Goal: Task Accomplishment & Management: Manage account settings

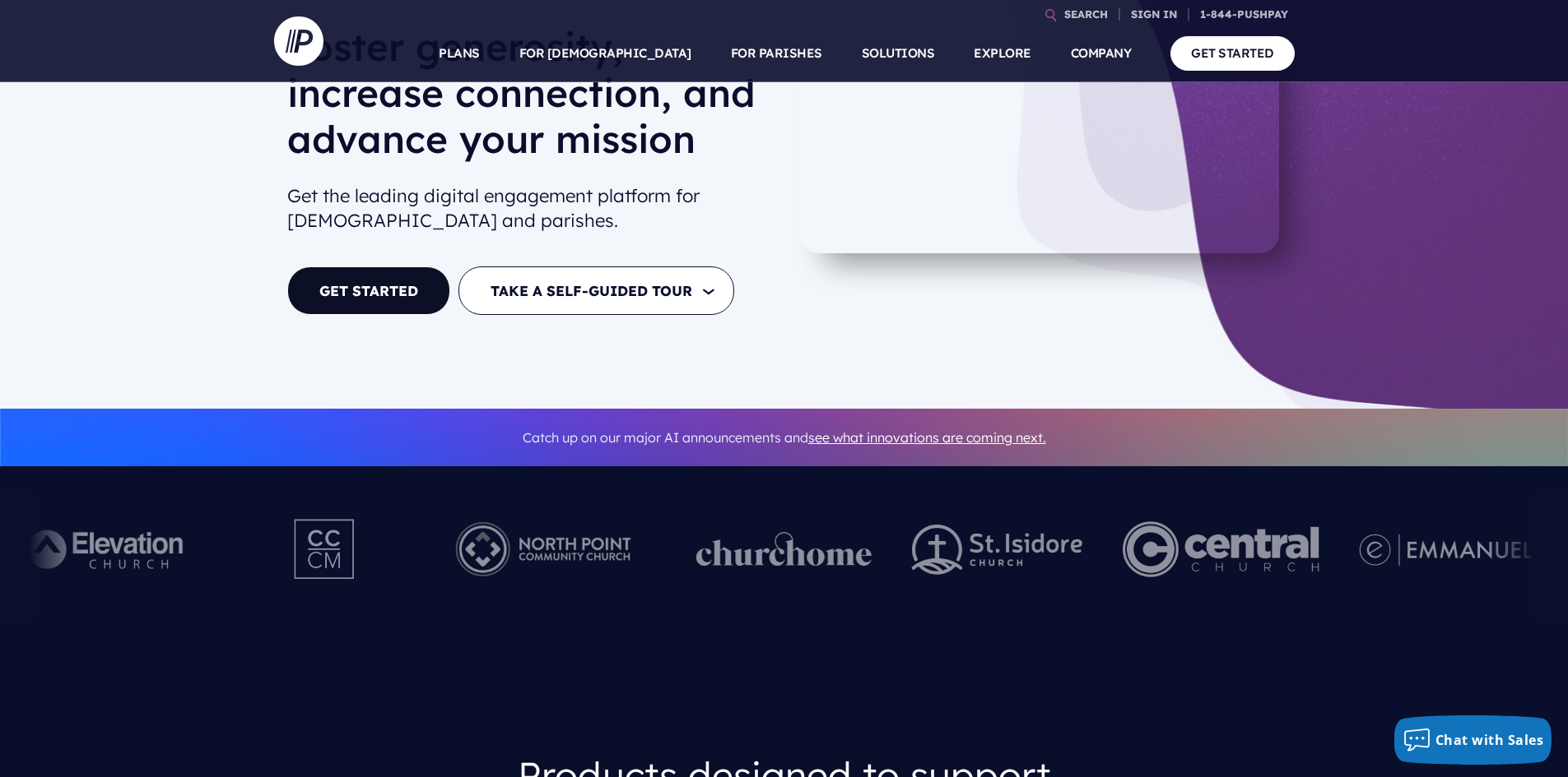
scroll to position [164, 0]
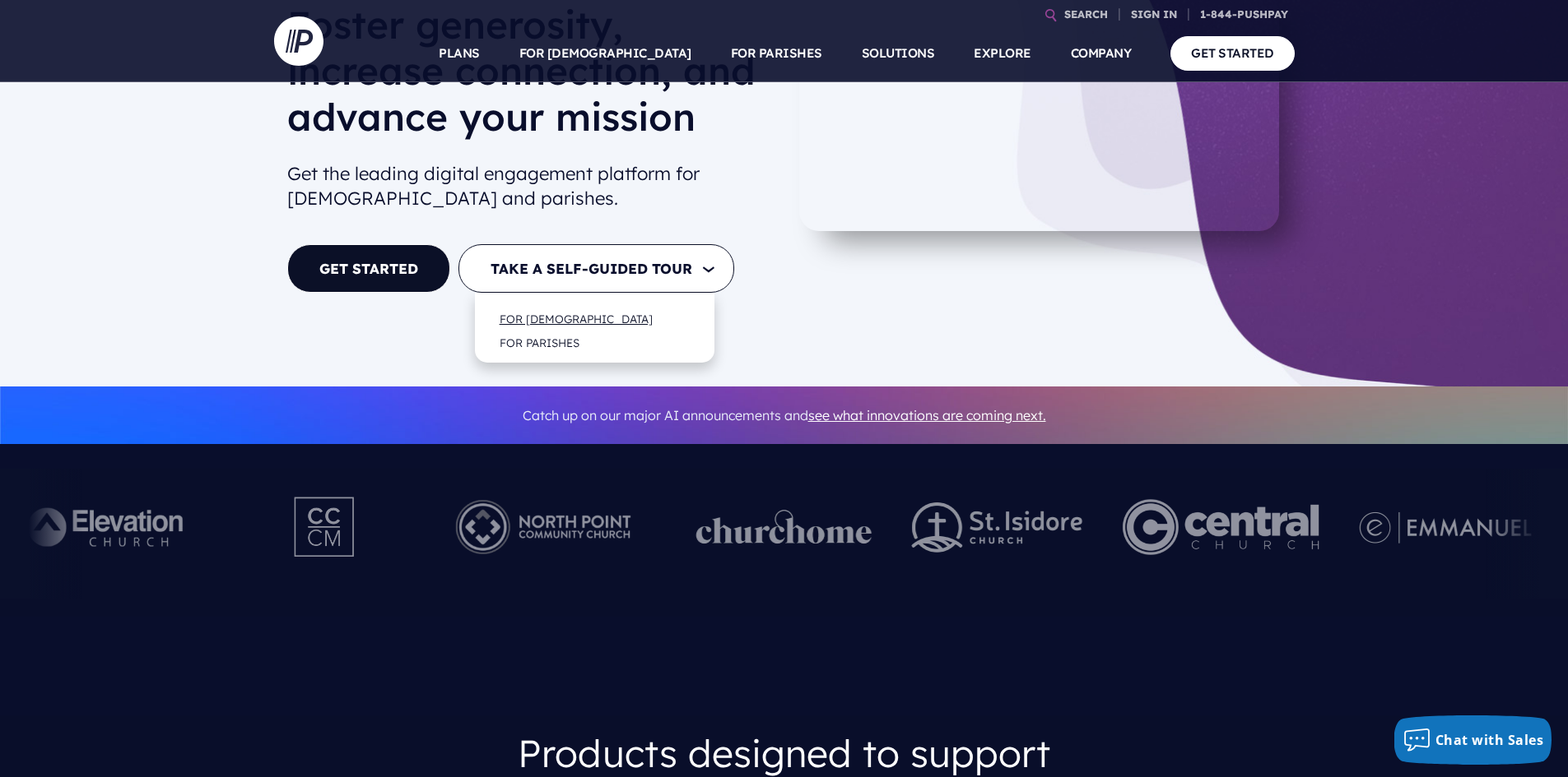
click at [580, 319] on link "FOR [DEMOGRAPHIC_DATA]" at bounding box center [576, 318] width 186 height 38
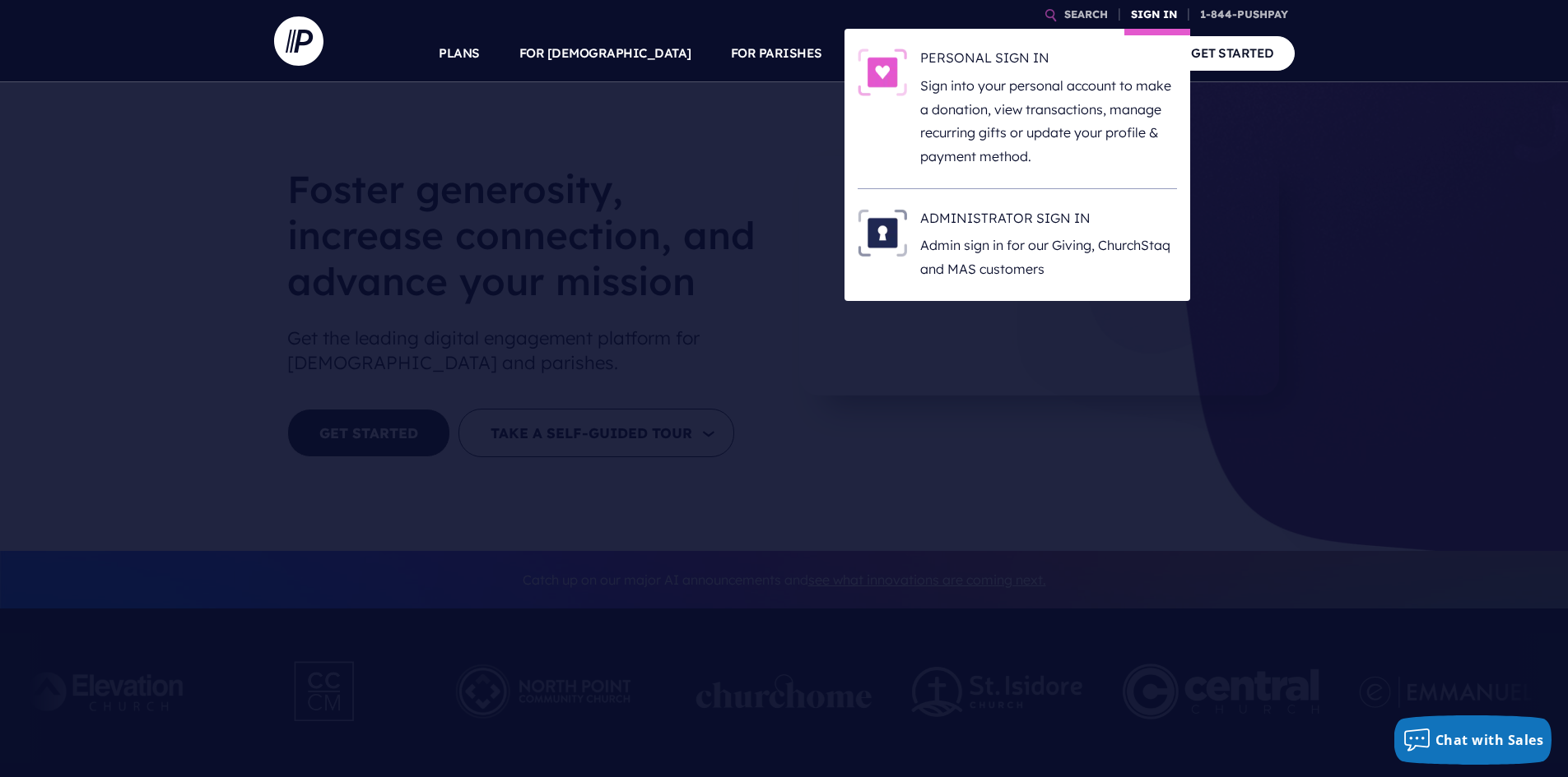
click at [1163, 18] on link "SIGN IN" at bounding box center [1155, 14] width 60 height 29
click at [1003, 82] on p "Sign into your personal account to make a donation, view transactions, manage r…" at bounding box center [1048, 120] width 257 height 94
